Goal: Task Accomplishment & Management: Use online tool/utility

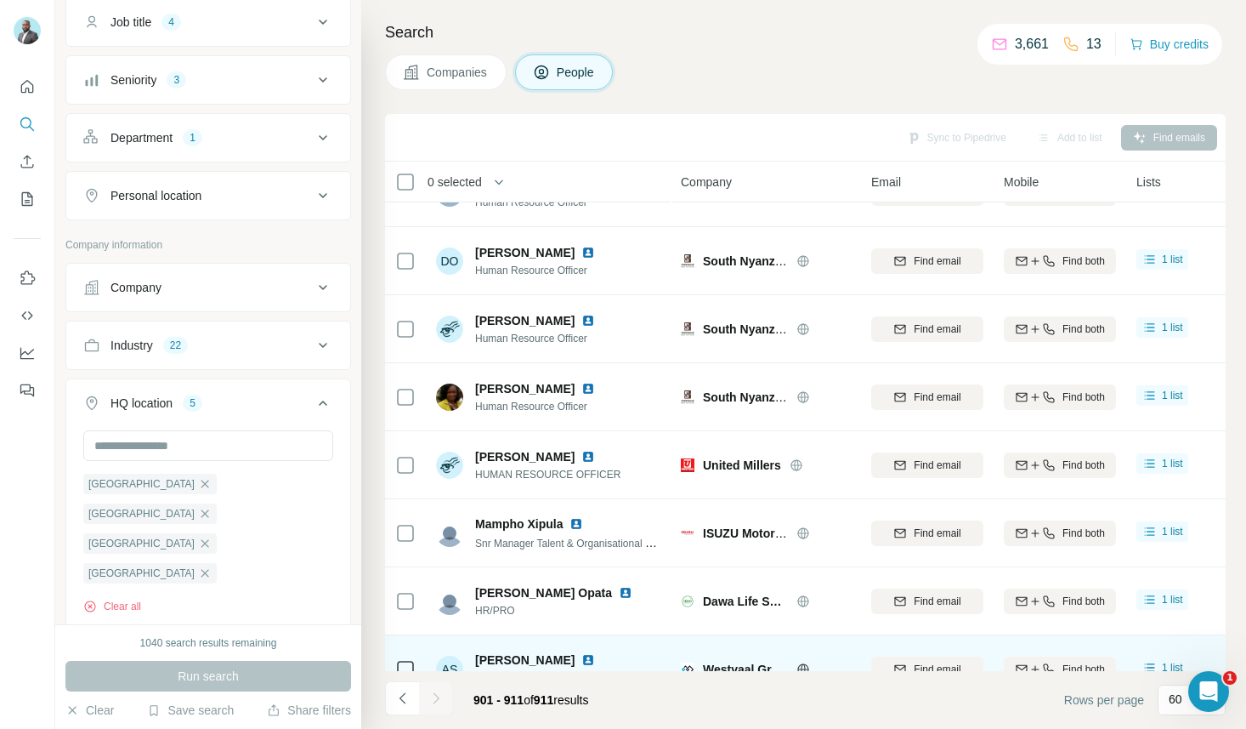
scroll to position [280, 0]
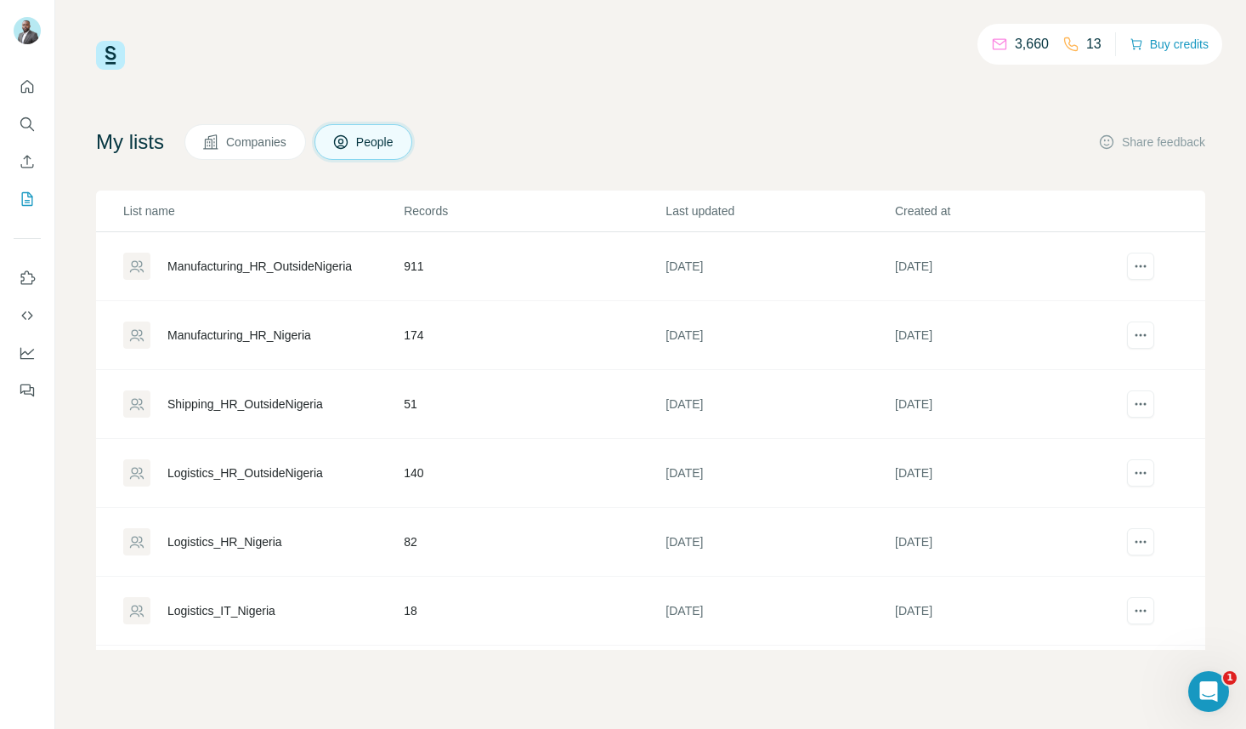
click at [285, 268] on div "Manufacturing_HR_OutsideNigeria" at bounding box center [259, 266] width 185 height 17
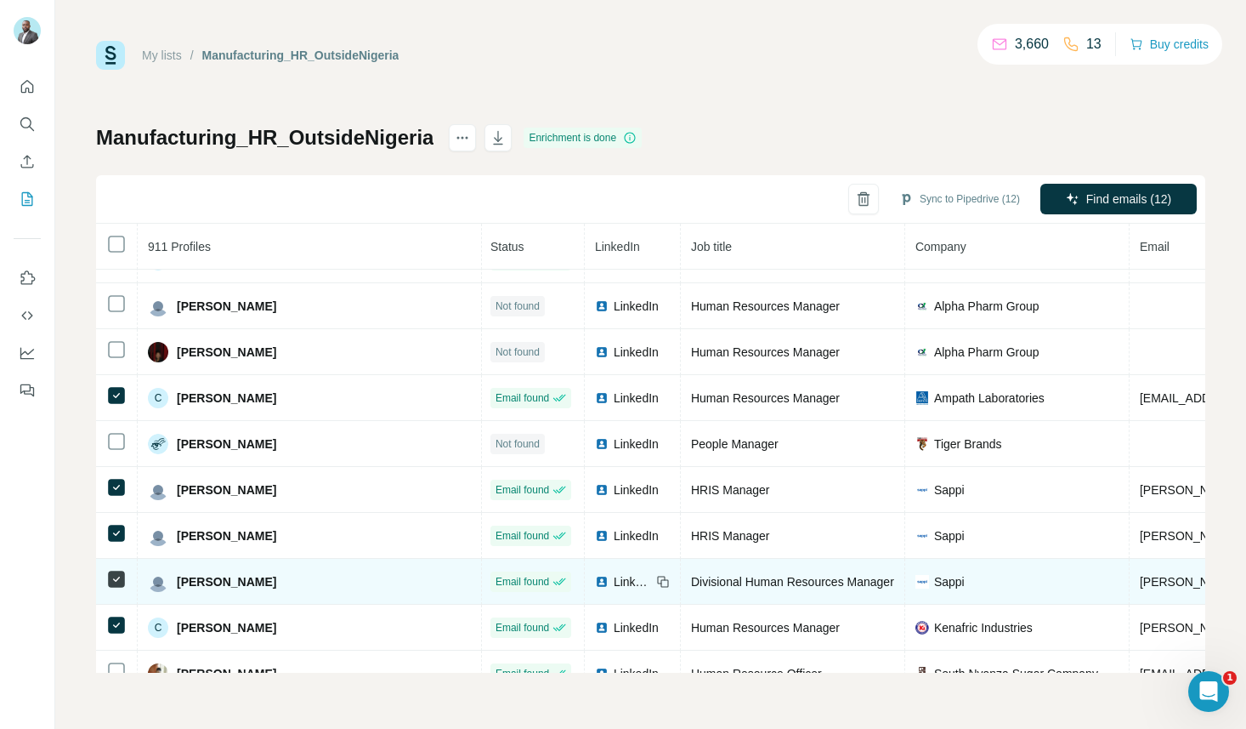
scroll to position [5566, 2]
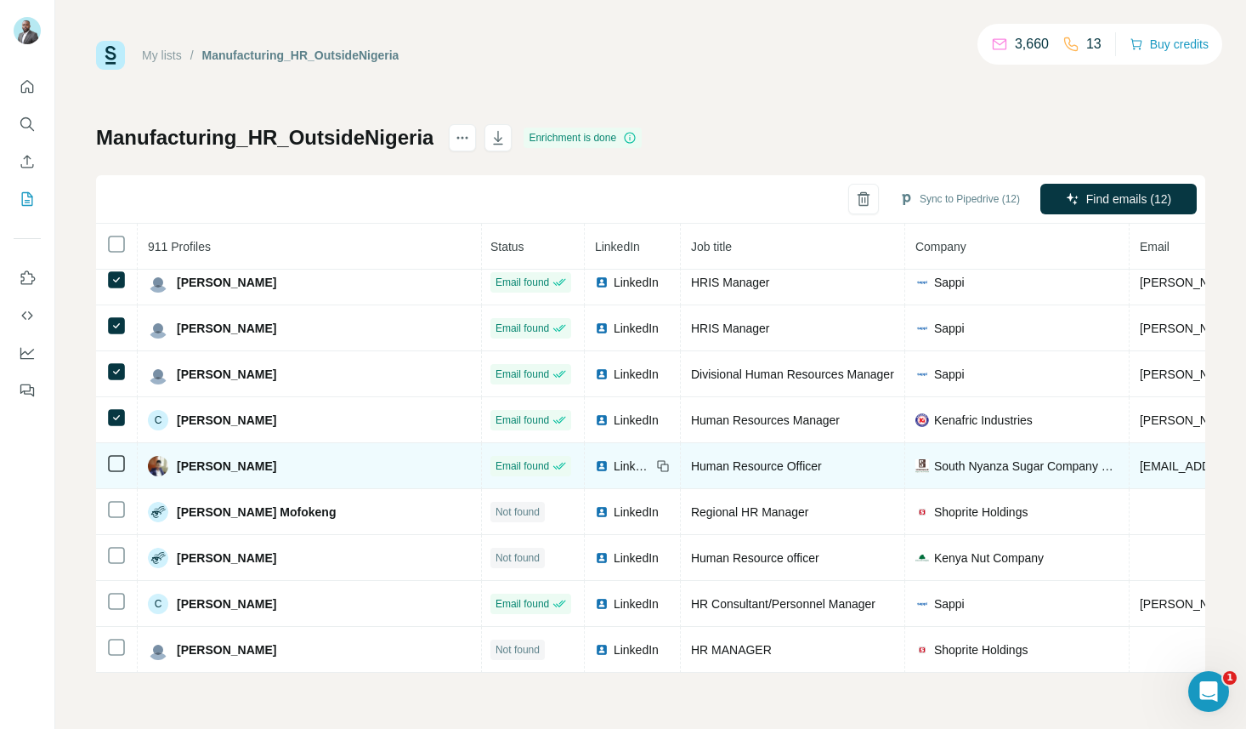
click at [106, 453] on icon at bounding box center [116, 463] width 20 height 20
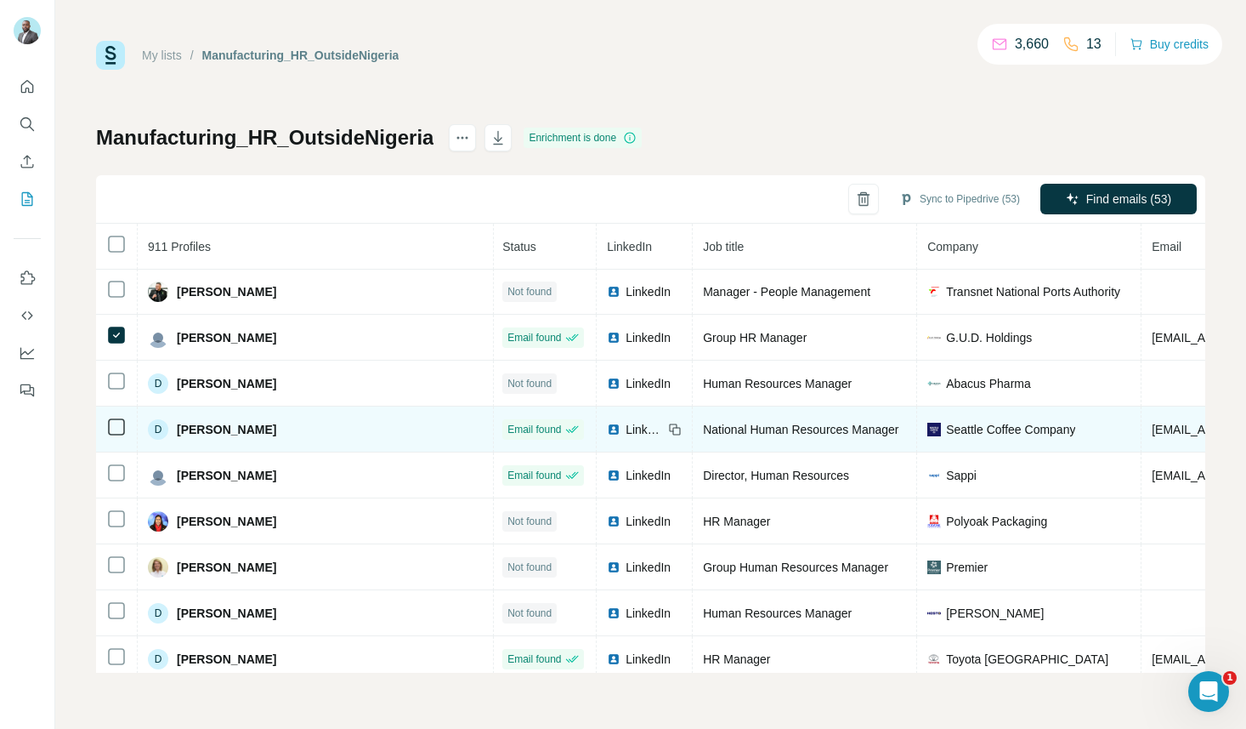
scroll to position [8498, 2]
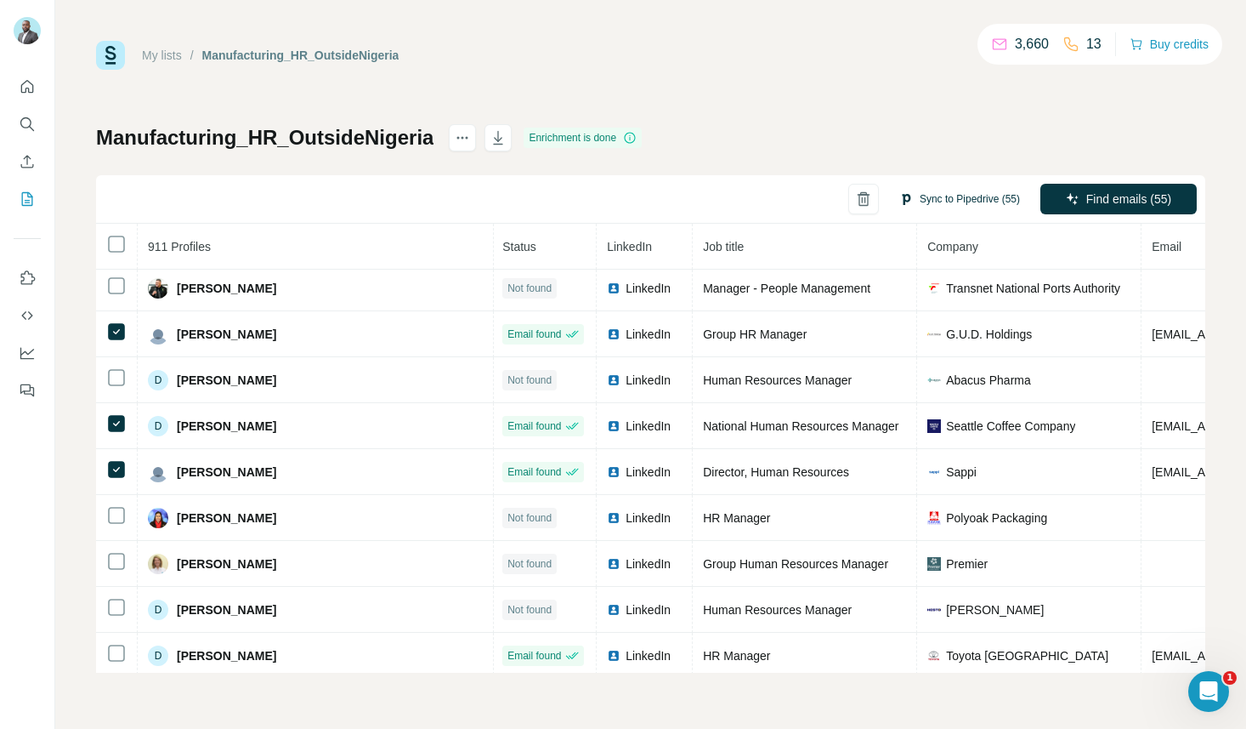
click at [979, 200] on button "Sync to Pipedrive (55)" at bounding box center [960, 199] width 145 height 26
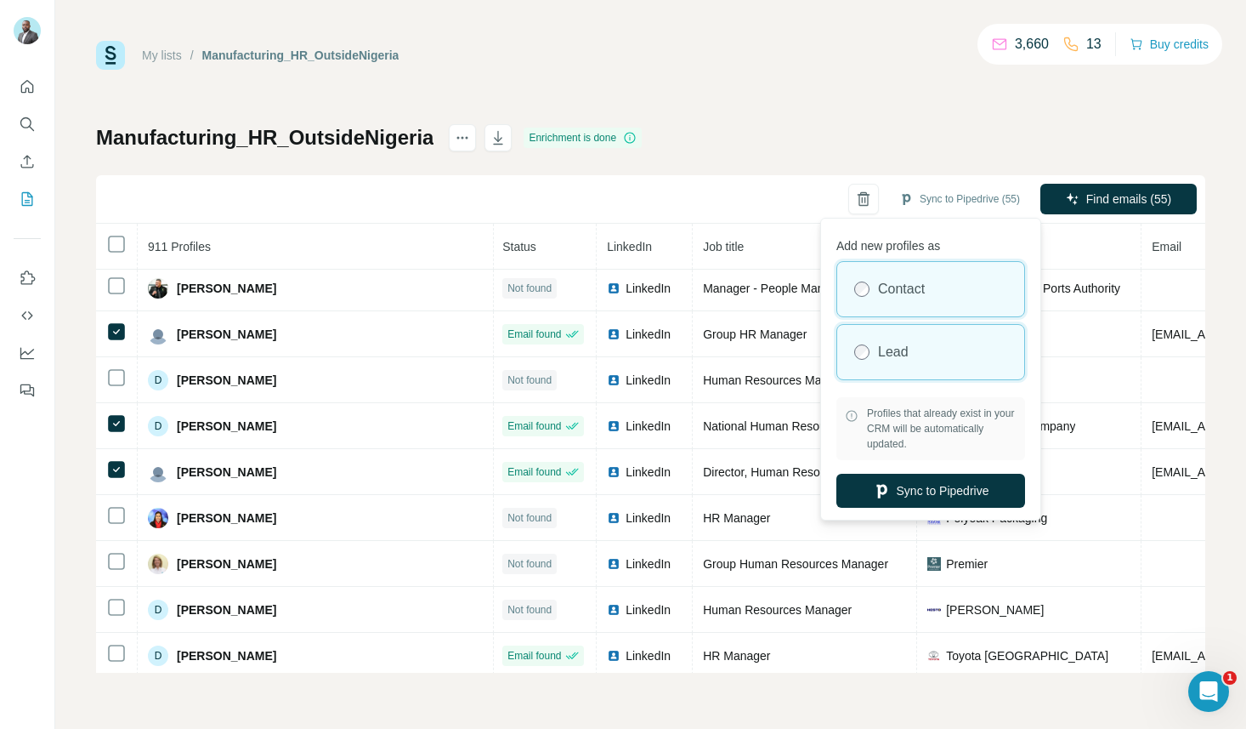
click at [867, 362] on div "Lead" at bounding box center [930, 352] width 187 height 54
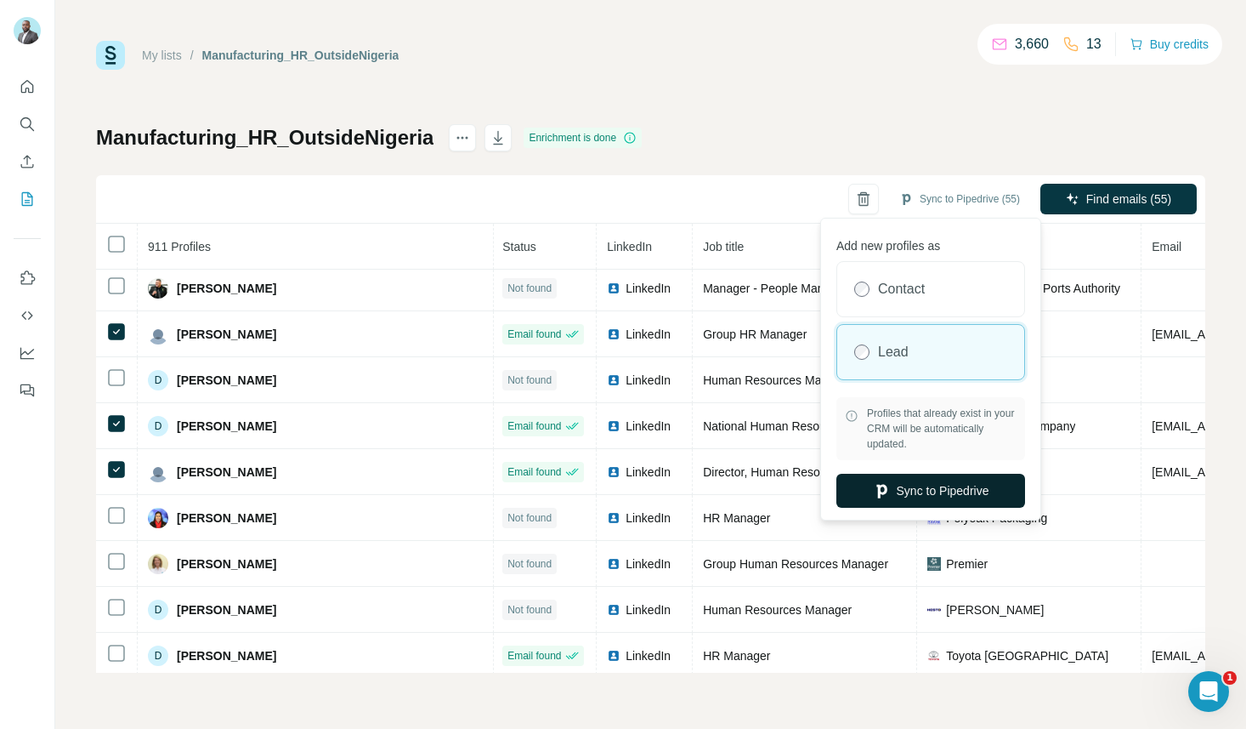
click at [930, 500] on button "Sync to Pipedrive" at bounding box center [931, 491] width 189 height 34
